Goal: Transaction & Acquisition: Purchase product/service

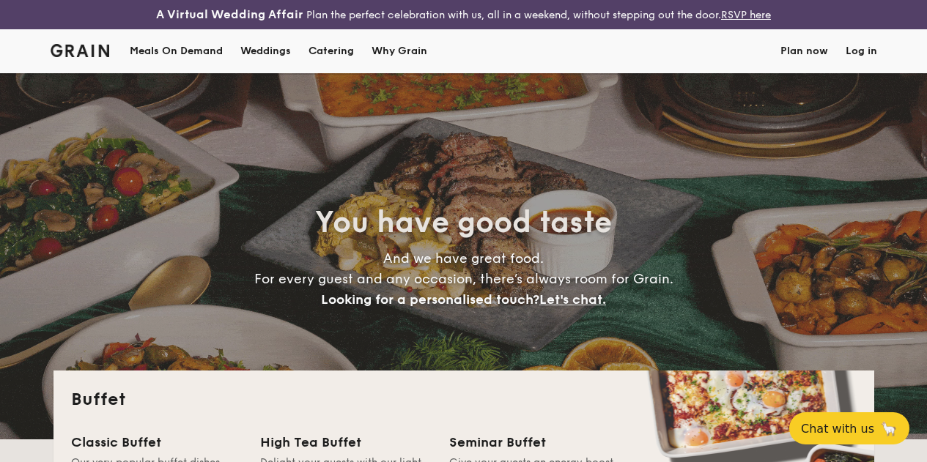
select select
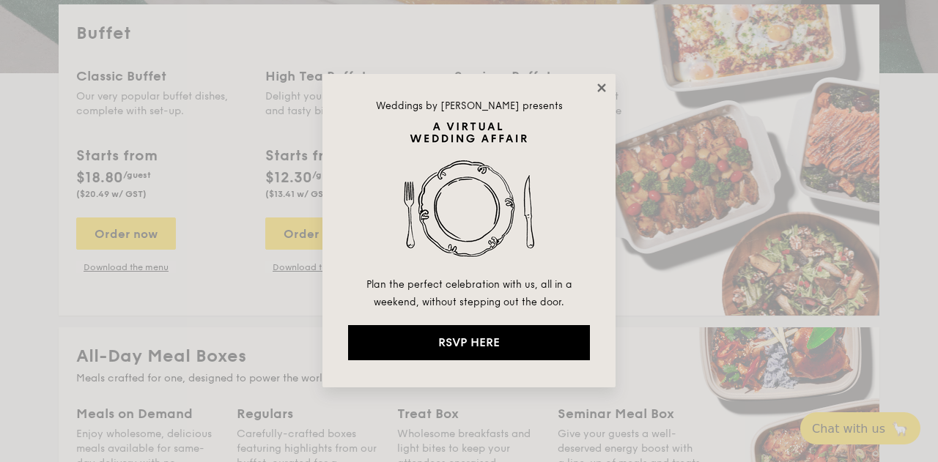
click at [603, 86] on icon at bounding box center [601, 88] width 8 height 8
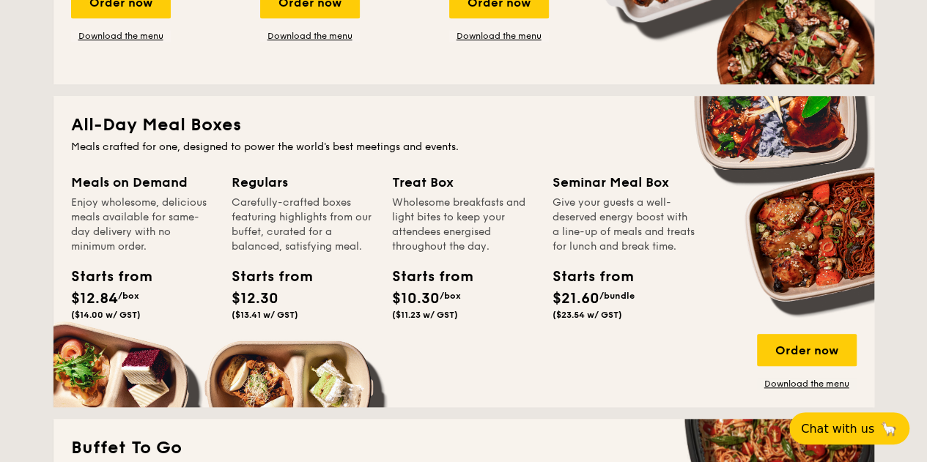
scroll to position [671, 0]
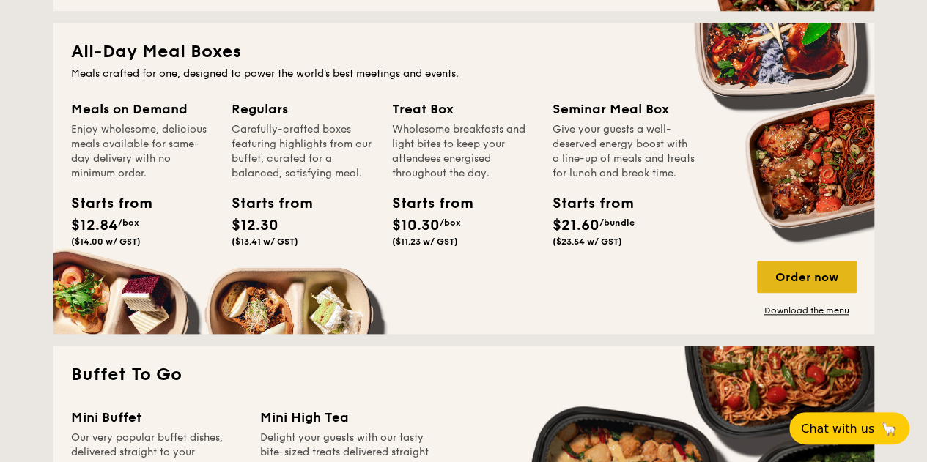
click at [797, 289] on div "Order now" at bounding box center [807, 277] width 100 height 32
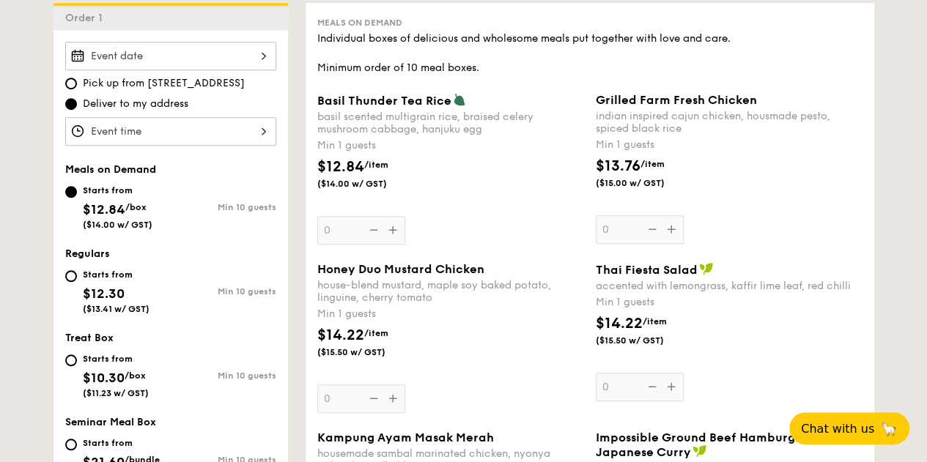
scroll to position [513, 0]
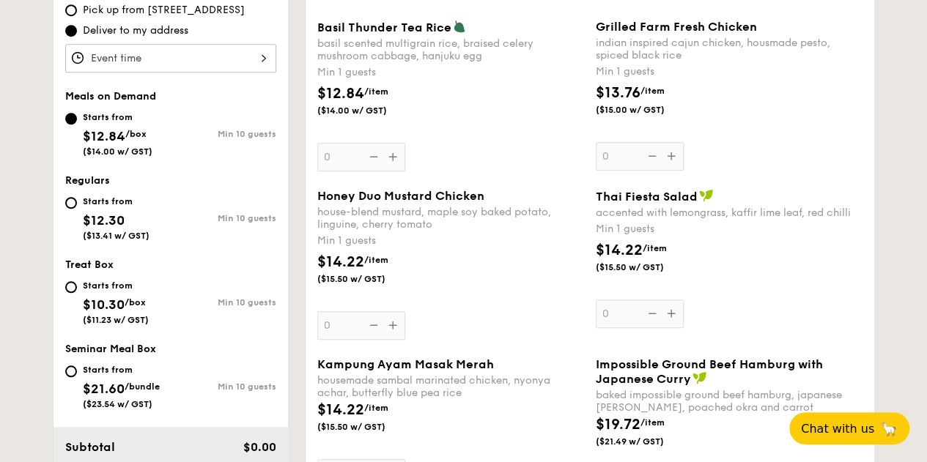
drag, startPoint x: 333, startPoint y: 277, endPoint x: 363, endPoint y: 275, distance: 30.1
click at [363, 271] on span "$14.22" at bounding box center [340, 263] width 47 height 18
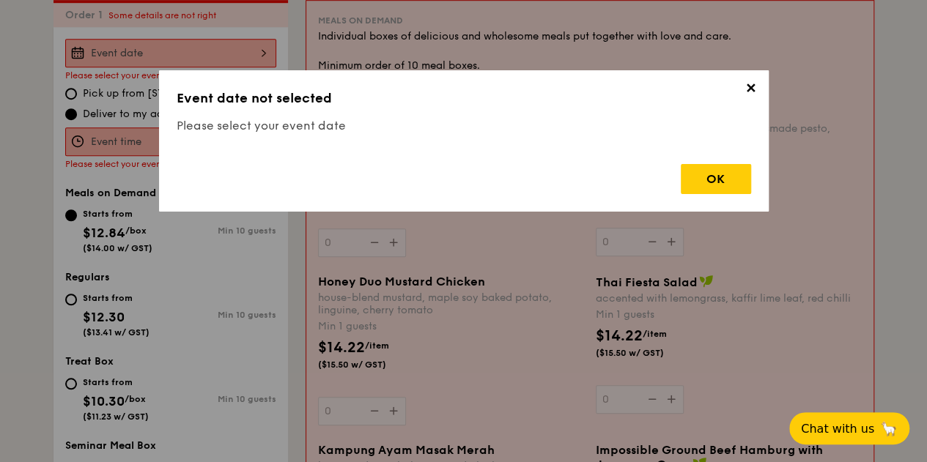
scroll to position [432, 0]
